Goal: Transaction & Acquisition: Purchase product/service

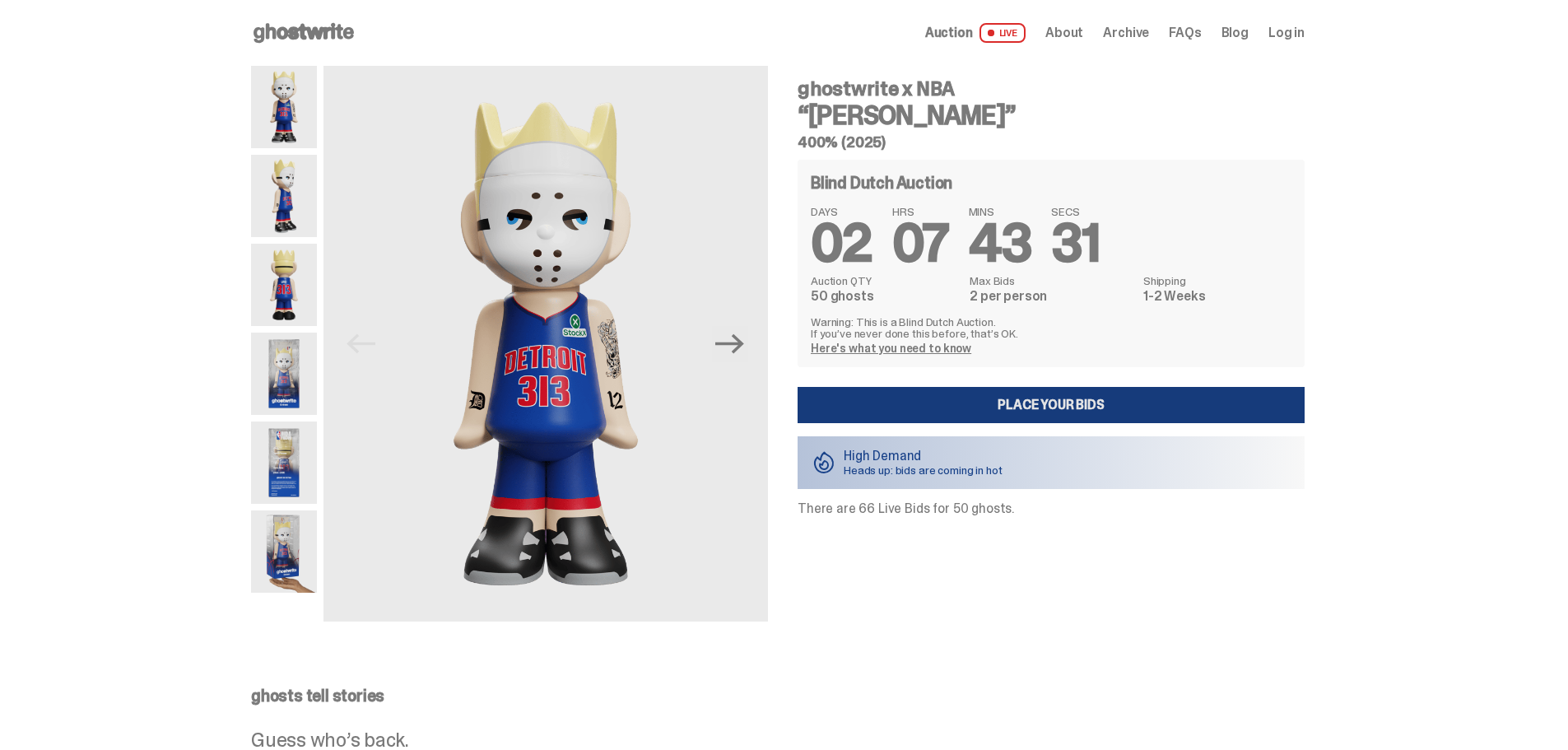
click at [1039, 401] on link "Place your Bids" at bounding box center [1051, 405] width 507 height 36
